Goal: Information Seeking & Learning: Check status

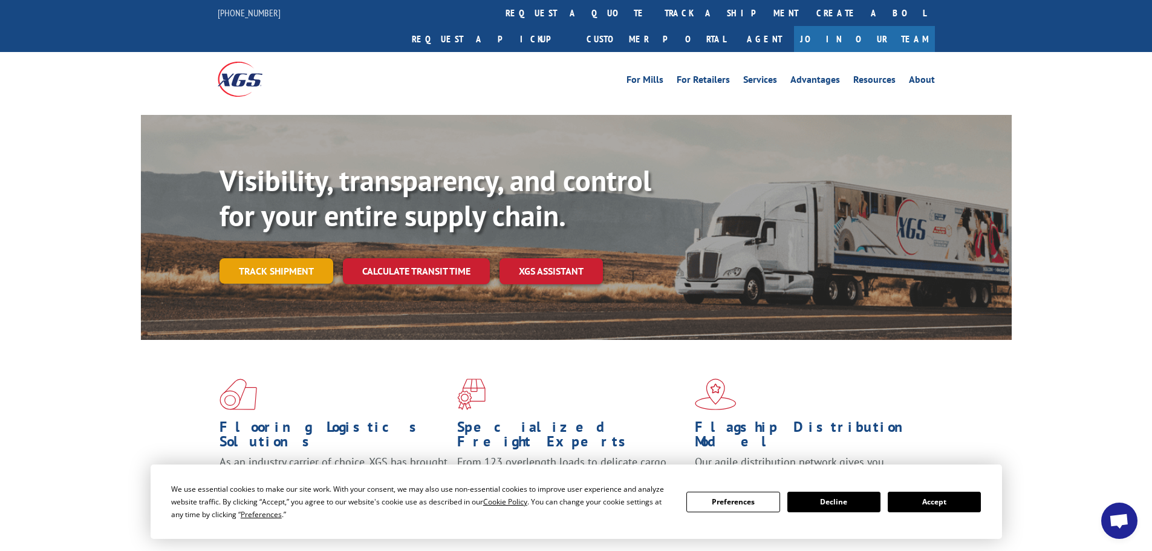
click at [289, 258] on link "Track shipment" at bounding box center [277, 270] width 114 height 25
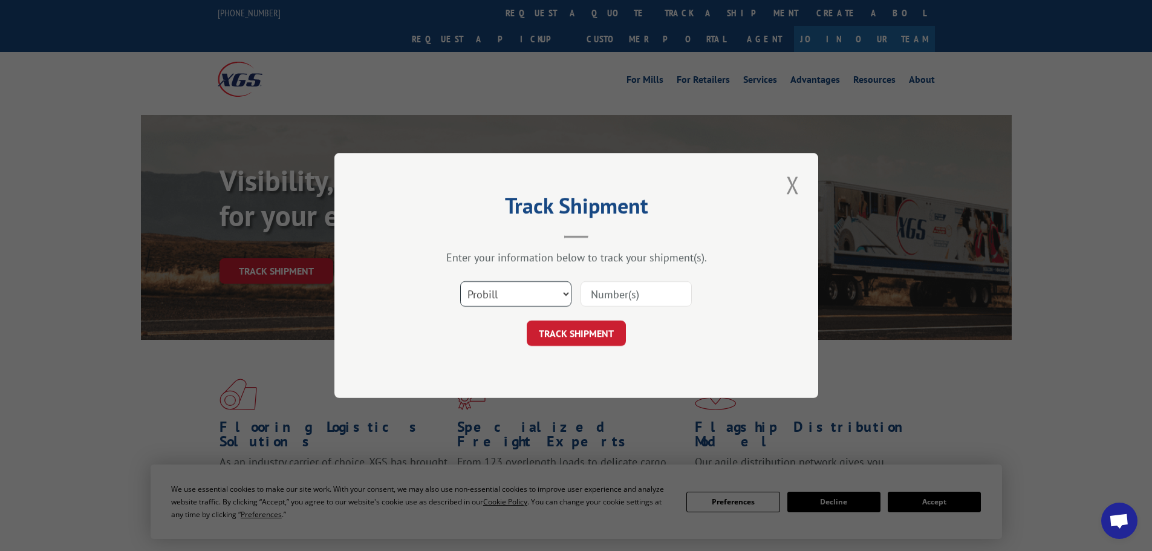
click at [510, 293] on select "Select category... Probill BOL PO" at bounding box center [515, 293] width 111 height 25
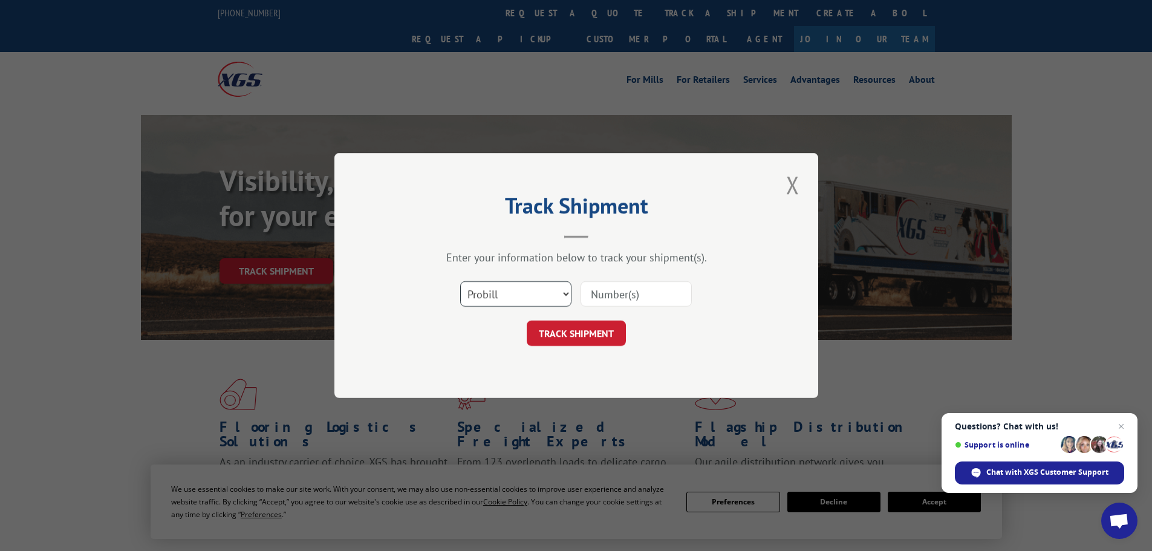
select select "bol"
click at [460, 281] on select "Select category... Probill BOL PO" at bounding box center [515, 293] width 111 height 25
click at [605, 284] on input at bounding box center [636, 293] width 111 height 25
paste input "5946890"
type input "5946890"
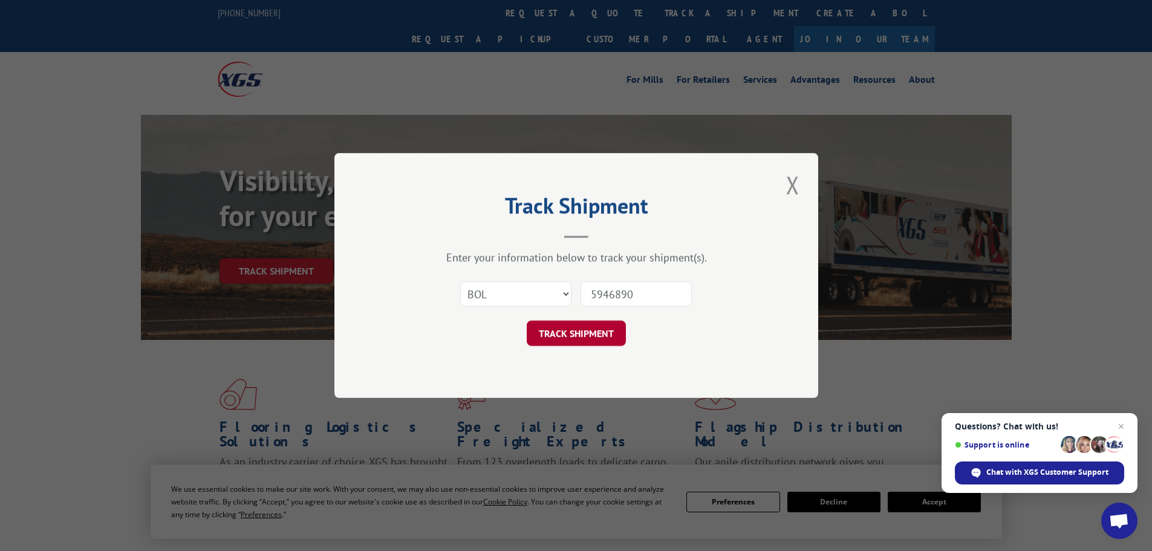
click at [563, 334] on button "TRACK SHIPMENT" at bounding box center [576, 333] width 99 height 25
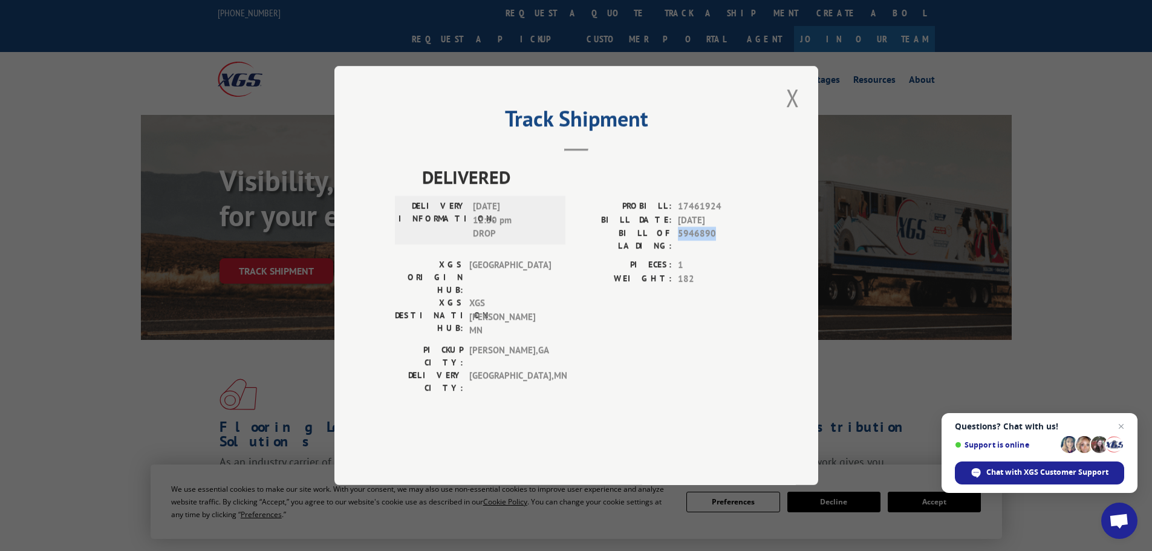
drag, startPoint x: 715, startPoint y: 270, endPoint x: 678, endPoint y: 267, distance: 37.0
click at [678, 252] on span "5946890" at bounding box center [718, 239] width 80 height 25
copy span "5946890"
